Goal: Task Accomplishment & Management: Use online tool/utility

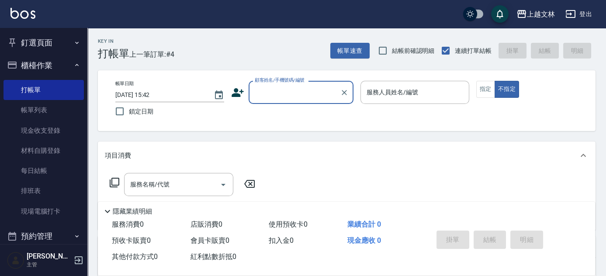
click at [300, 86] on input "顧客姓名/手機號碼/編號" at bounding box center [294, 92] width 84 height 15
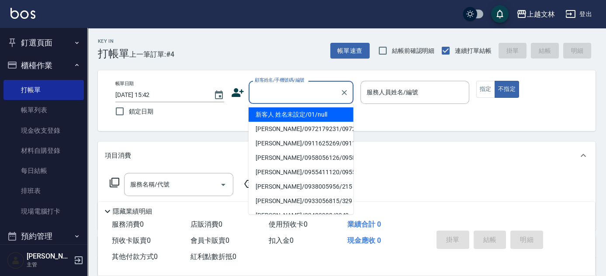
click at [310, 120] on li "新客人 姓名未設定/01/null" at bounding box center [300, 114] width 105 height 14
type input "新客人 姓名未設定/01/null"
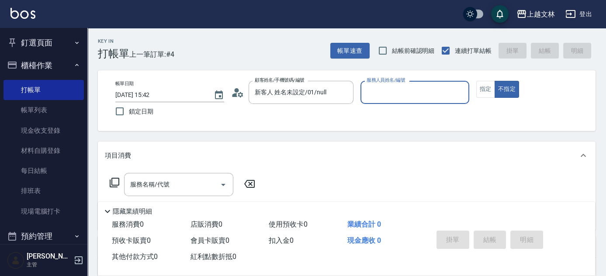
click at [405, 104] on p at bounding box center [414, 108] width 109 height 9
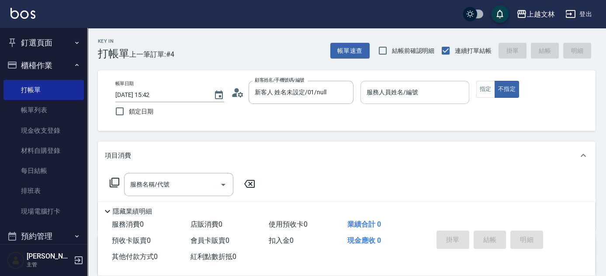
click at [407, 87] on div "服務人員姓名/編號 服務人員姓名/編號" at bounding box center [414, 92] width 109 height 23
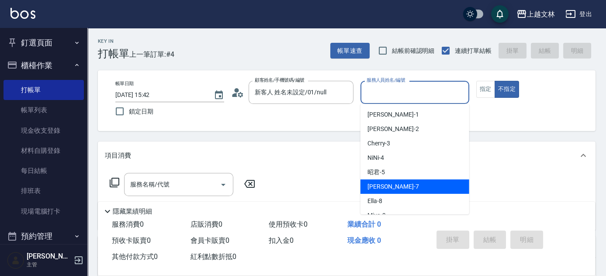
click at [395, 186] on div "Tiffany -7" at bounding box center [414, 186] width 109 height 14
type input "Tiffany-7"
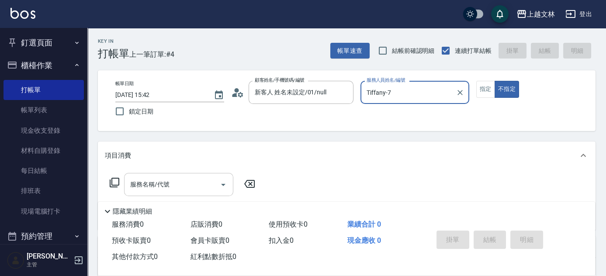
click at [183, 185] on input "服務名稱/代號" at bounding box center [172, 184] width 88 height 15
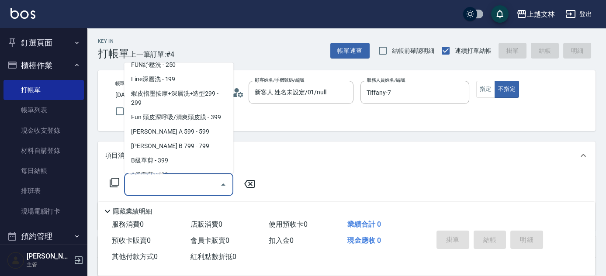
scroll to position [193, 0]
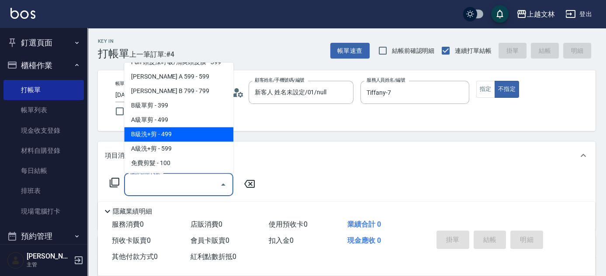
click at [207, 139] on span "B級洗+剪 - 499" at bounding box center [178, 135] width 109 height 14
type input "B級洗+剪(203)"
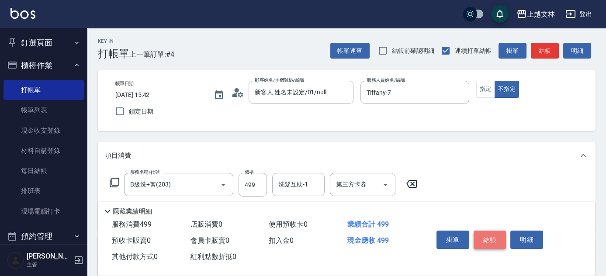
click at [479, 235] on button "結帳" at bounding box center [489, 240] width 33 height 18
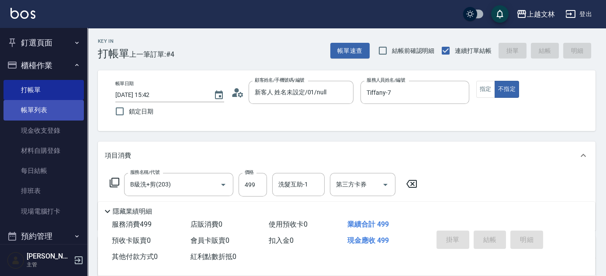
type input "[DATE] 16:23"
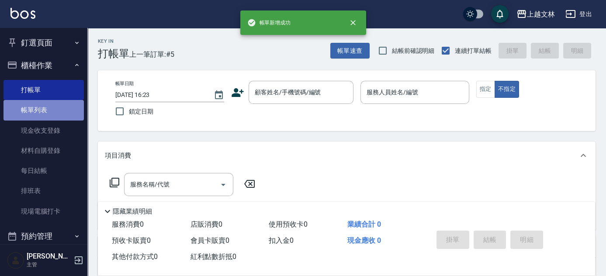
click at [47, 114] on link "帳單列表" at bounding box center [43, 110] width 80 height 20
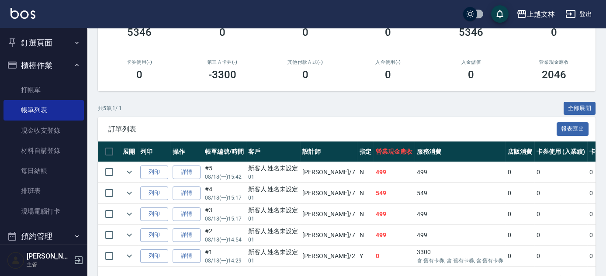
scroll to position [38, 0]
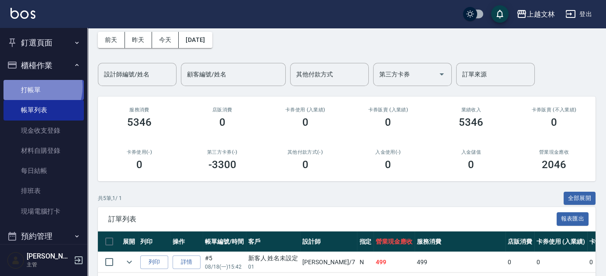
click at [35, 87] on link "打帳單" at bounding box center [43, 90] width 80 height 20
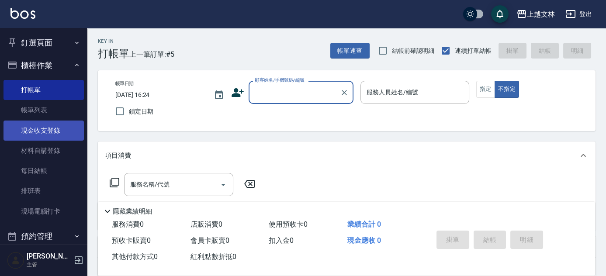
click at [69, 129] on link "現金收支登錄" at bounding box center [43, 131] width 80 height 20
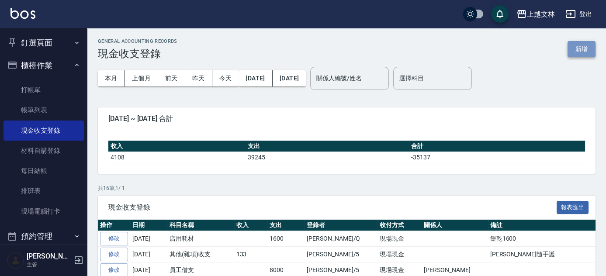
click at [574, 50] on button "新增" at bounding box center [581, 49] width 28 height 16
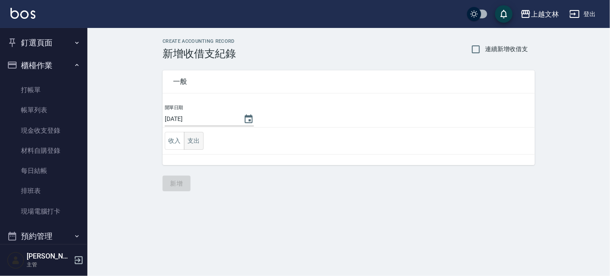
click at [194, 141] on button "支出" at bounding box center [194, 141] width 20 height 18
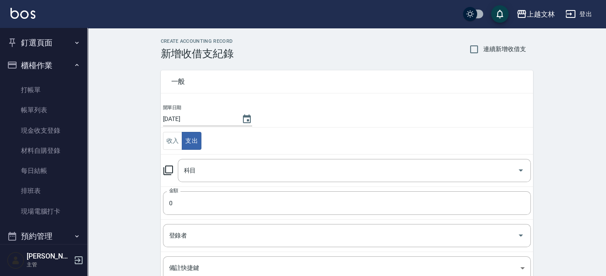
click at [164, 170] on icon at bounding box center [168, 171] width 10 height 10
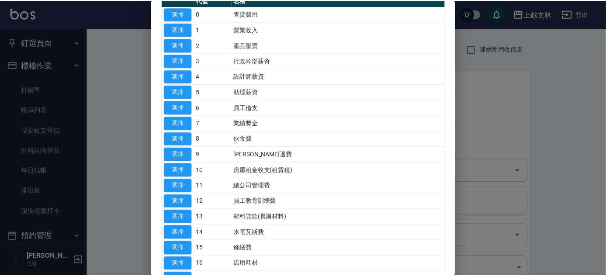
scroll to position [119, 0]
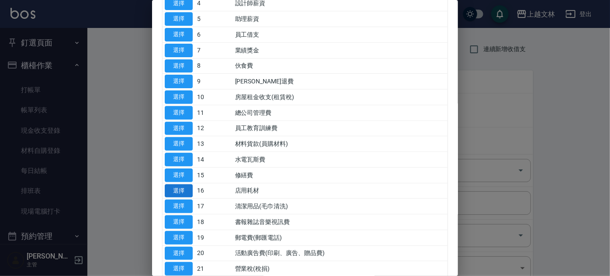
click at [187, 191] on button "選擇" at bounding box center [179, 191] width 28 height 14
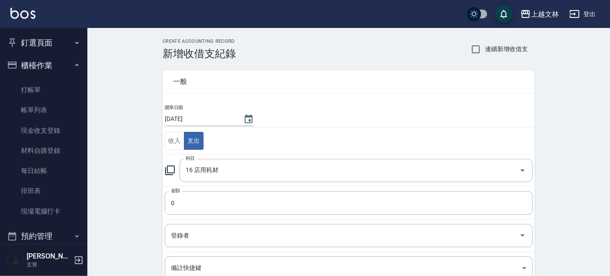
type input "16 店用耗材"
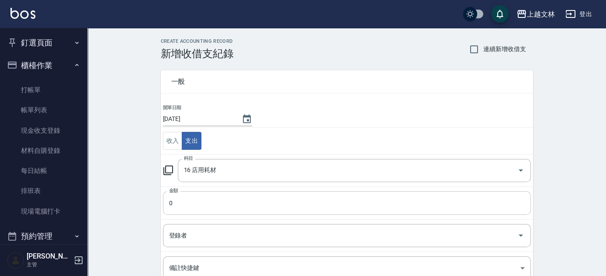
click at [191, 203] on input "0" at bounding box center [347, 203] width 368 height 24
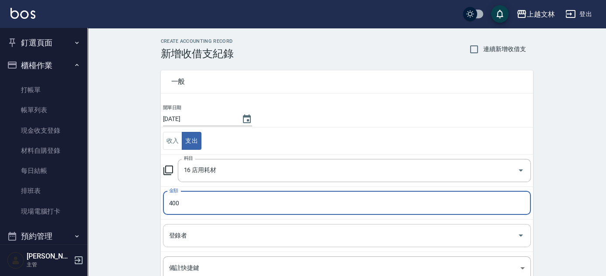
type input "400"
click at [186, 236] on div "登錄者 登錄者" at bounding box center [347, 235] width 368 height 23
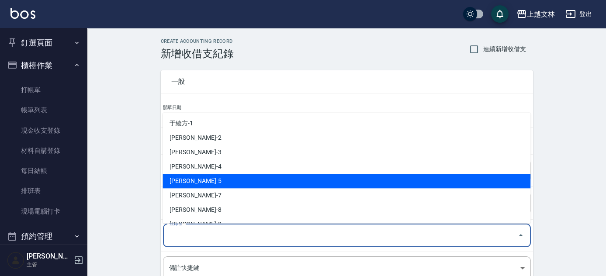
click at [198, 183] on li "[PERSON_NAME]-5" at bounding box center [346, 181] width 368 height 14
type input "[PERSON_NAME]-5"
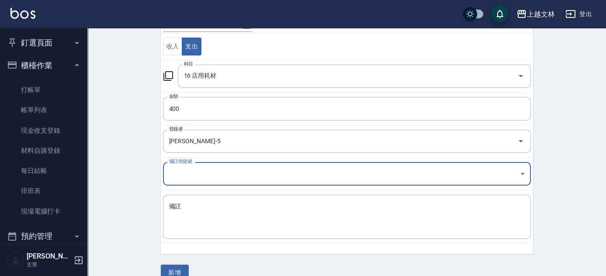
scroll to position [108, 0]
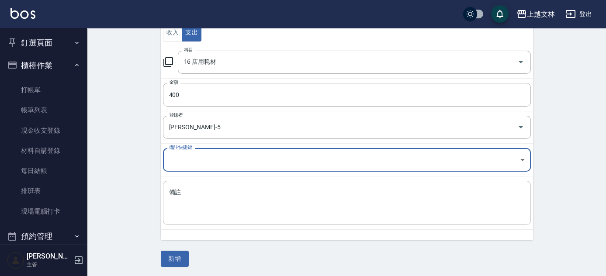
click at [219, 209] on textarea "備註" at bounding box center [346, 203] width 355 height 30
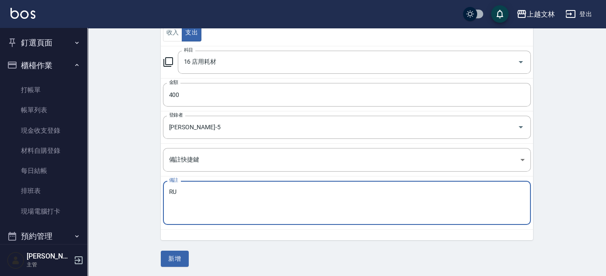
type textarea "R"
type textarea "酒精"
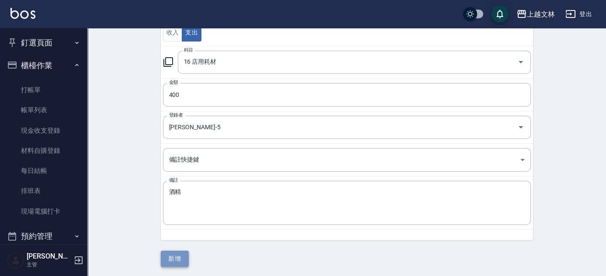
click at [165, 262] on button "新增" at bounding box center [175, 259] width 28 height 16
